Goal: Task Accomplishment & Management: Complete application form

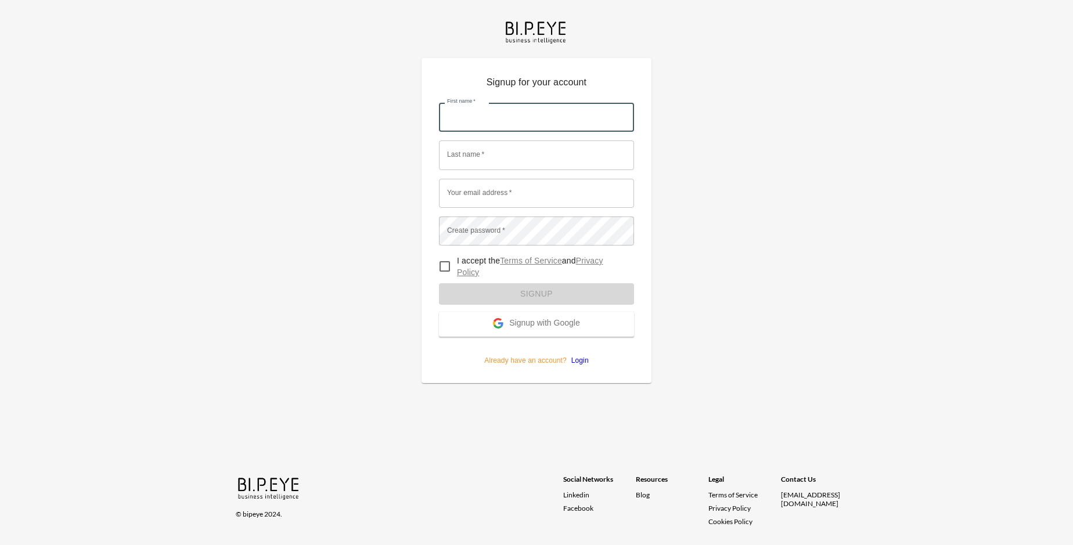
click at [537, 103] on input "First name   *" at bounding box center [536, 117] width 195 height 29
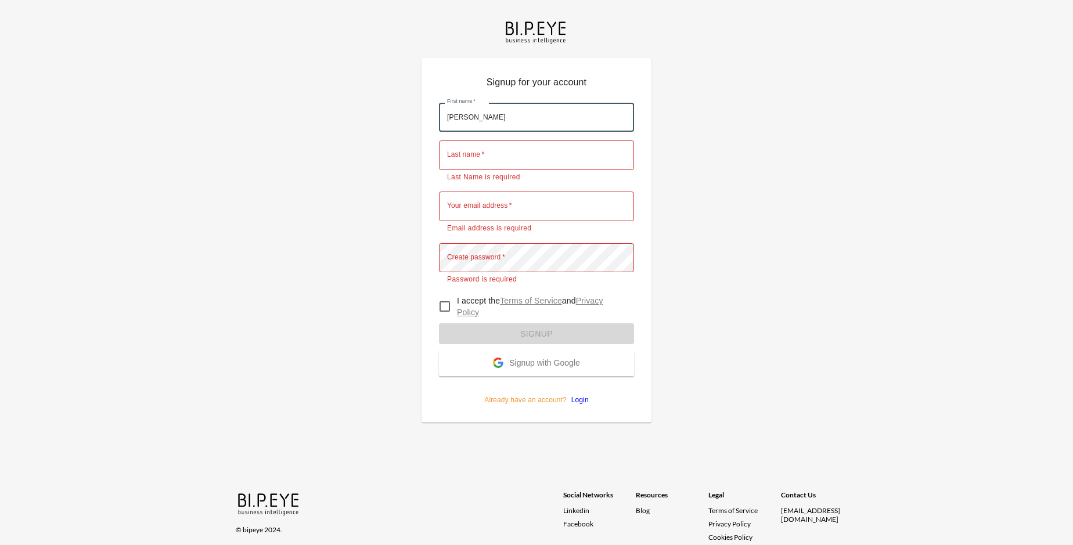
type input "[PERSON_NAME]"
click at [537, 141] on input "Last name   *" at bounding box center [536, 155] width 195 height 29
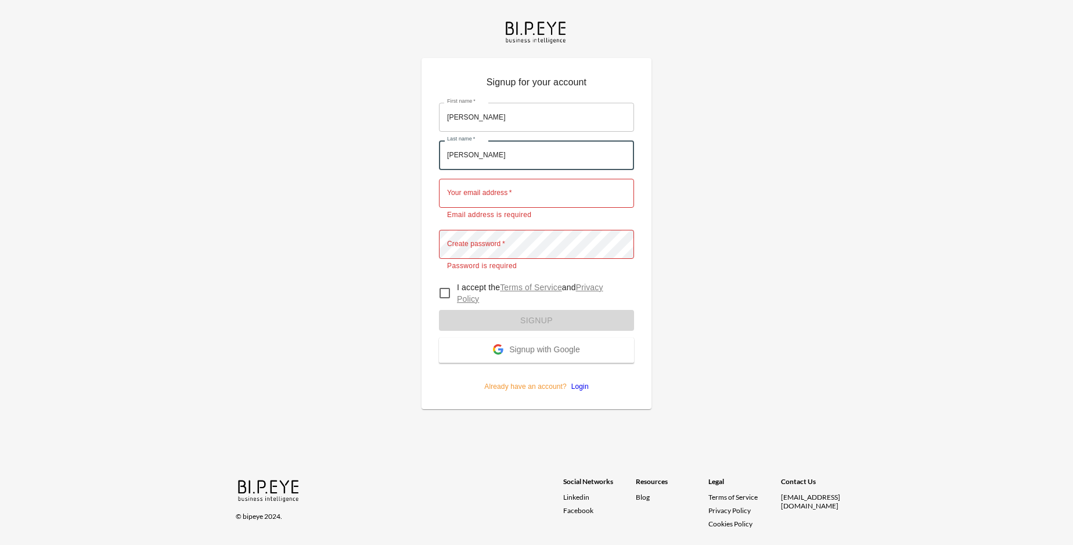
type input "[PERSON_NAME]"
click at [537, 179] on input "Your email address   *" at bounding box center [536, 193] width 195 height 29
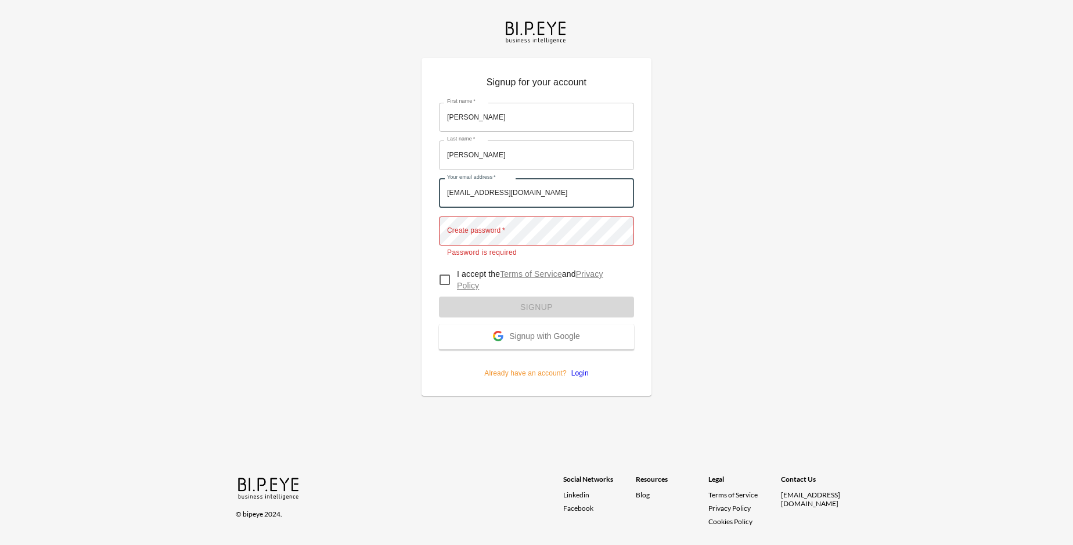
type input "[EMAIL_ADDRESS][DOMAIN_NAME]"
click at [445, 268] on input "I accept the Terms of Service and Privacy Policy" at bounding box center [445, 280] width 24 height 24
checkbox input "true"
click at [537, 332] on span "Signup with Google" at bounding box center [544, 338] width 70 height 12
click at [537, 291] on form "First name   * [PERSON_NAME] First name   * Last name   * [PERSON_NAME] Last na…" at bounding box center [536, 236] width 195 height 285
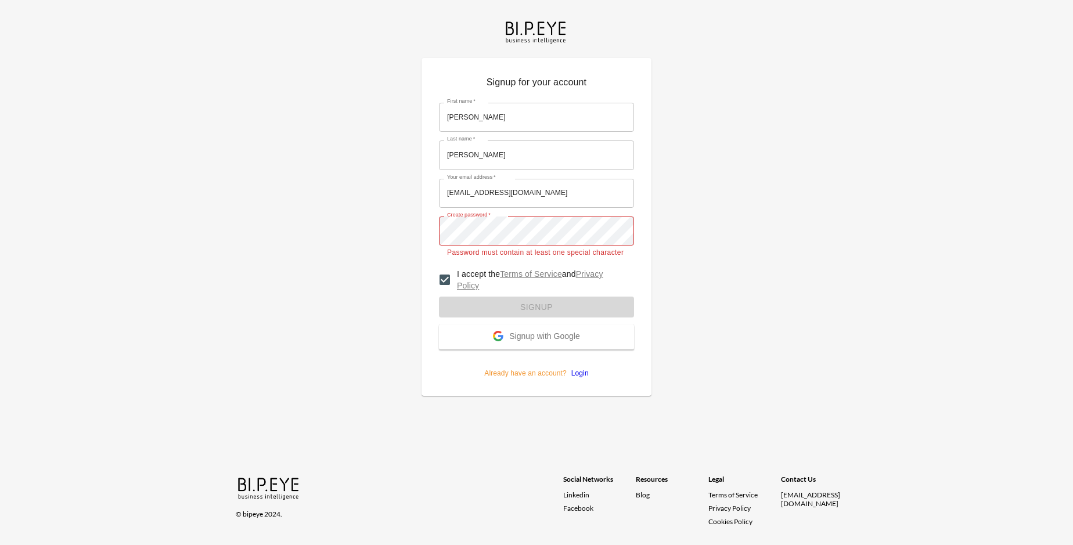
click at [537, 332] on span "Signup with Google" at bounding box center [544, 338] width 70 height 12
